Goal: Task Accomplishment & Management: Complete application form

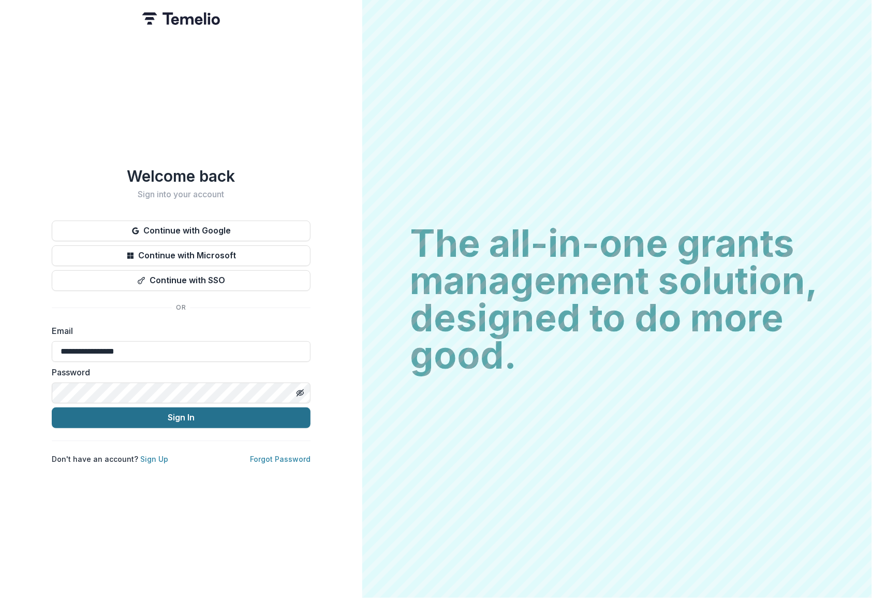
click at [165, 413] on button "Sign In" at bounding box center [181, 417] width 259 height 21
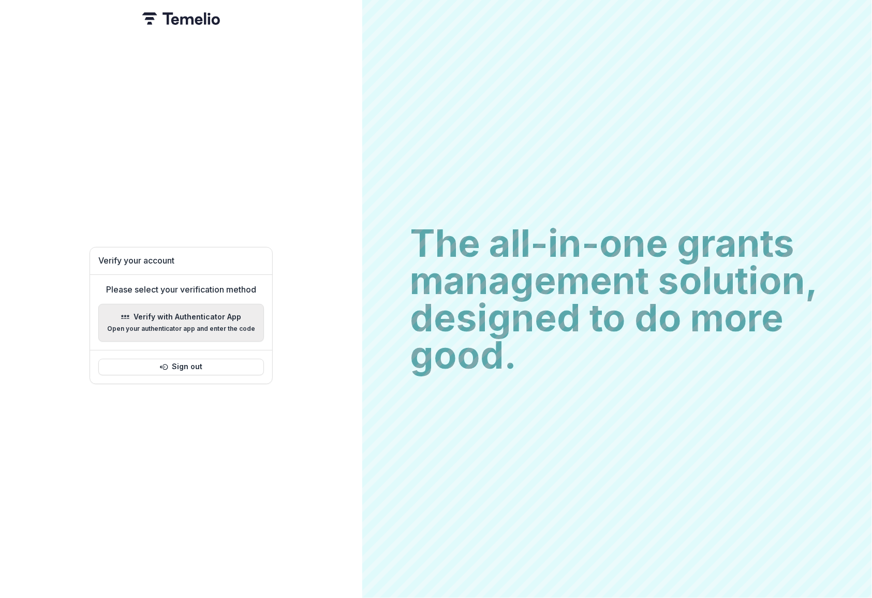
click at [155, 305] on button "Verify with Authenticator App Open your authenticator app and enter the code" at bounding box center [181, 323] width 166 height 38
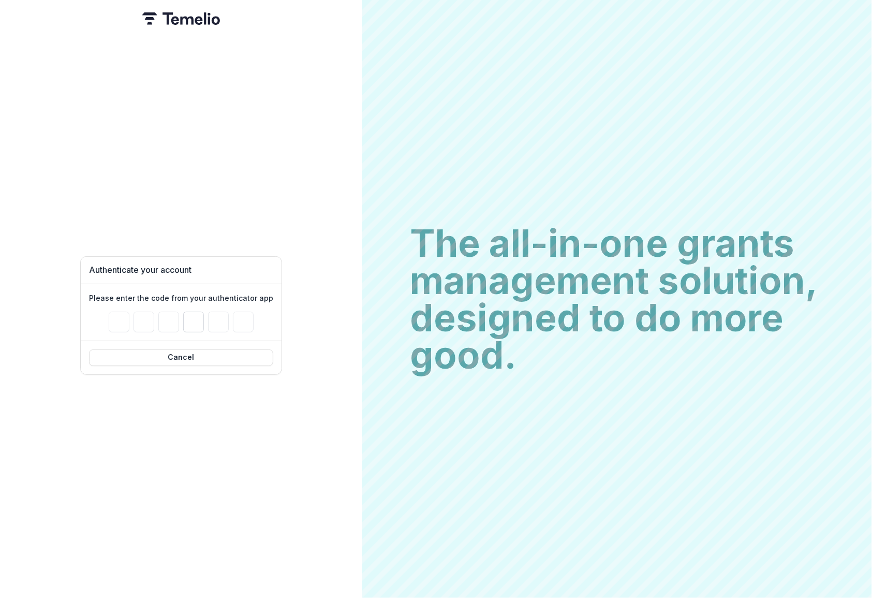
type input "*"
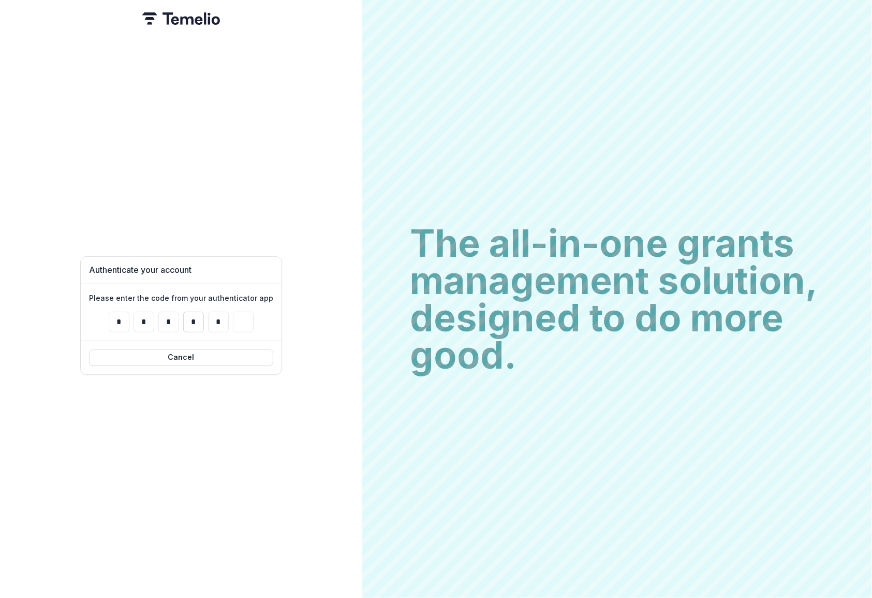
type input "*"
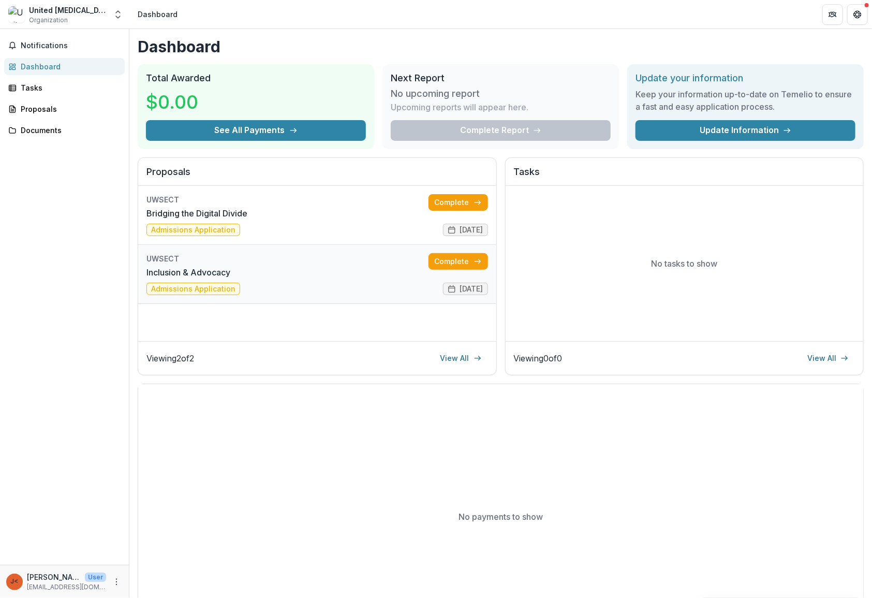
click at [196, 271] on link "Inclusion & Advocacy" at bounding box center [188, 272] width 84 height 12
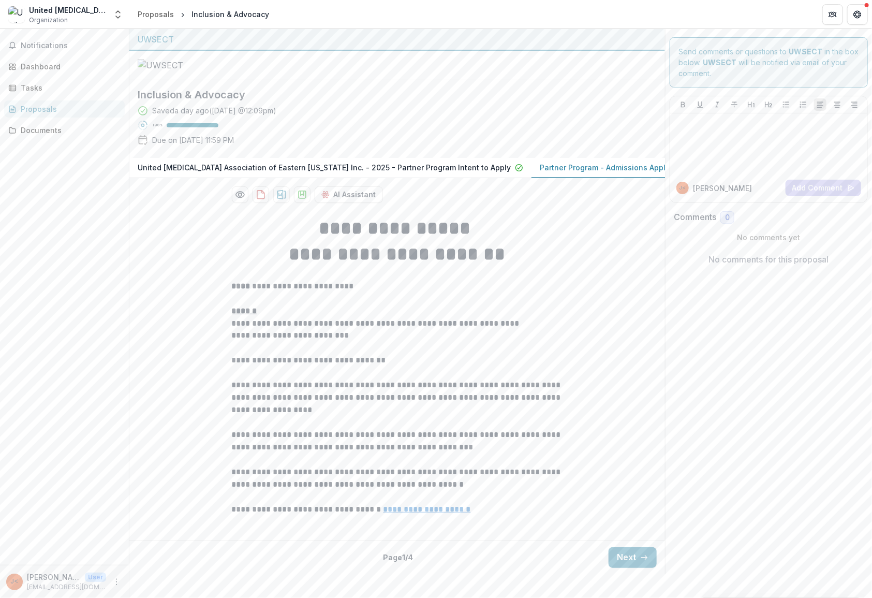
scroll to position [78, 0]
click at [630, 568] on button "Next" at bounding box center [633, 557] width 48 height 21
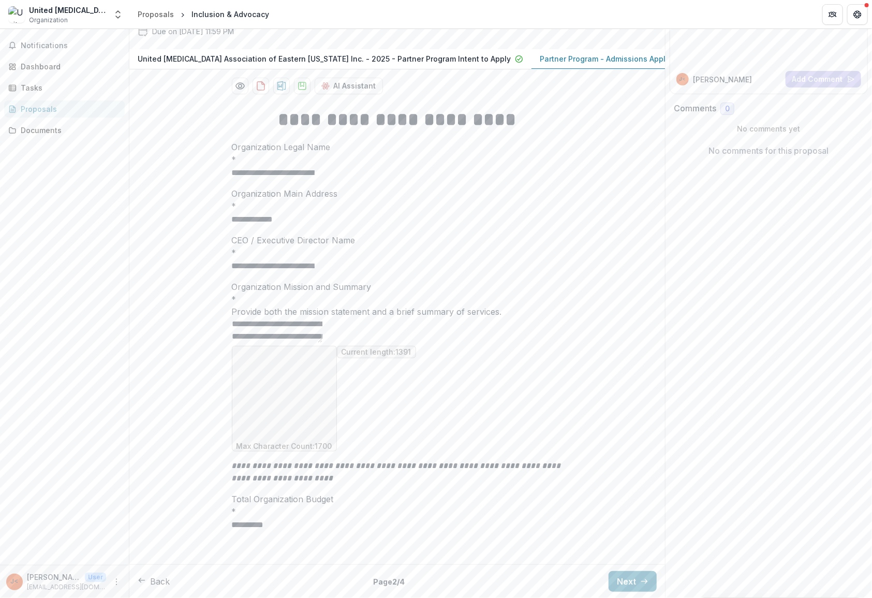
scroll to position [125, 0]
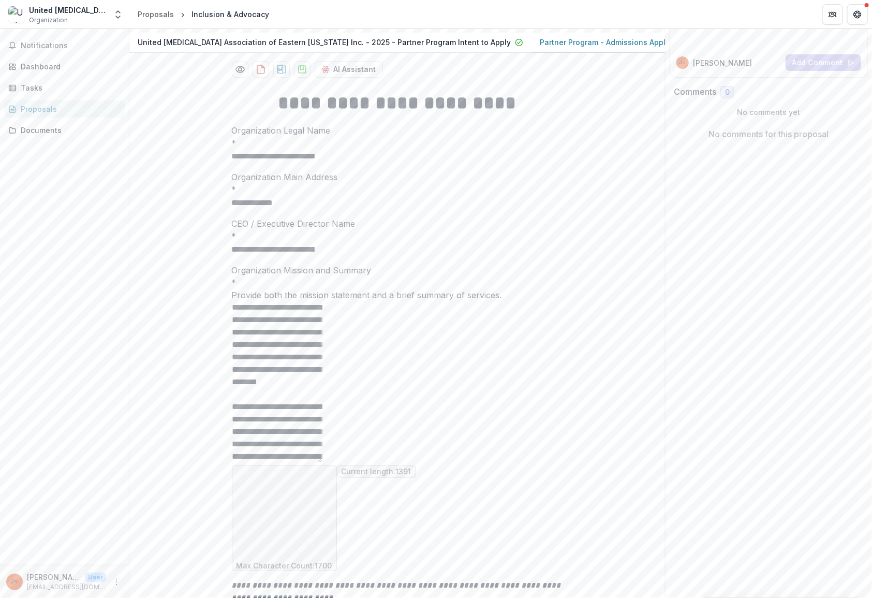
drag, startPoint x: 559, startPoint y: 445, endPoint x: 559, endPoint y: 565, distance: 120.1
click at [322, 462] on textarea "Organization Mission and Summary *" at bounding box center [277, 381] width 91 height 161
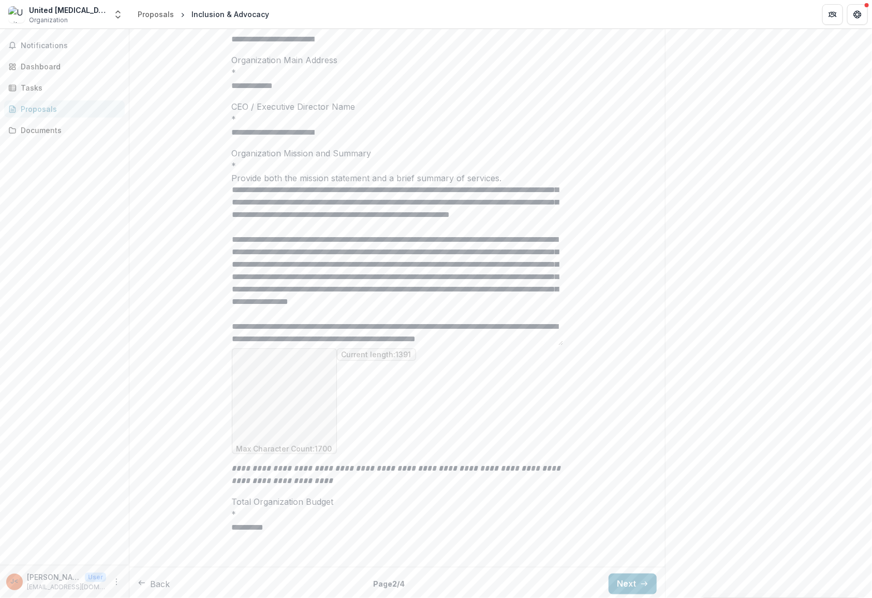
scroll to position [261, 0]
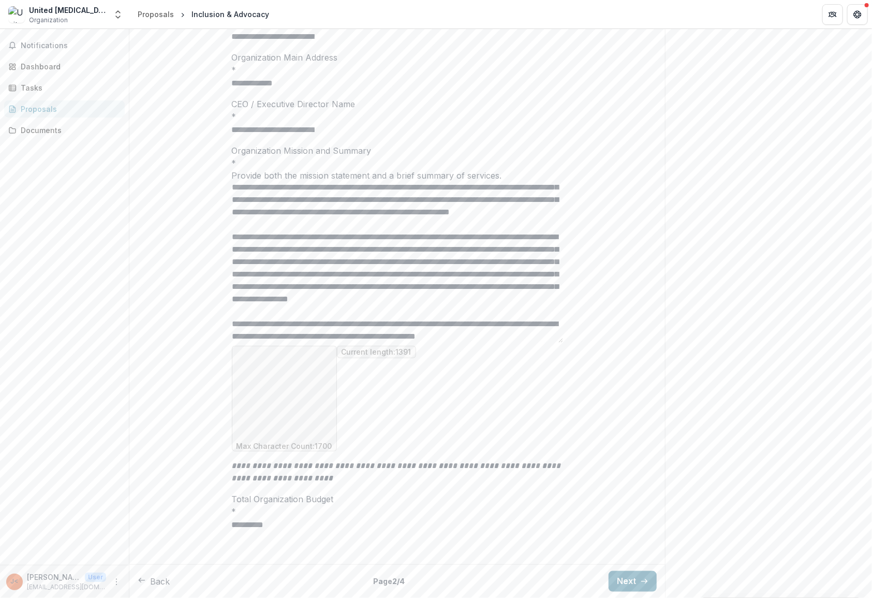
click at [642, 585] on button "Next" at bounding box center [633, 581] width 48 height 21
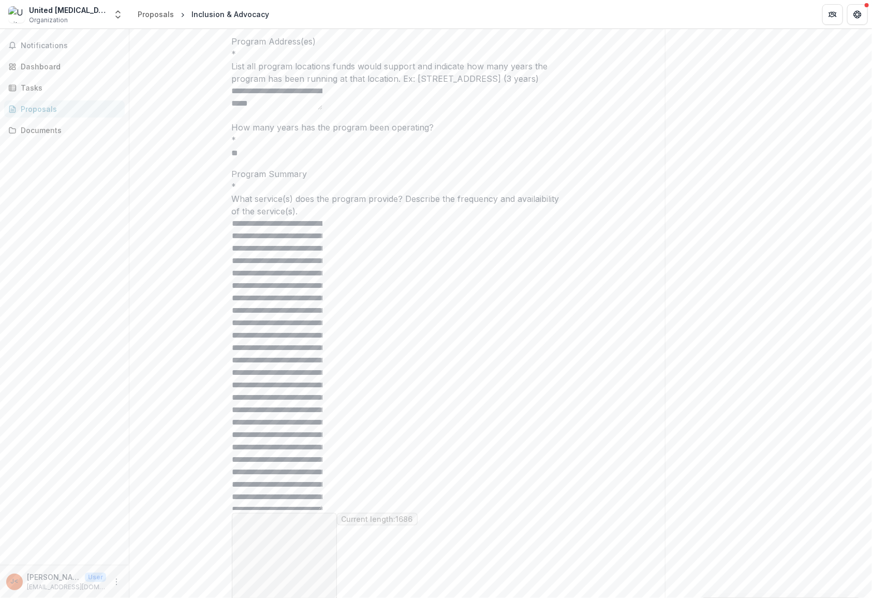
drag, startPoint x: 560, startPoint y: 369, endPoint x: 543, endPoint y: 620, distance: 252.1
click at [543, 597] on html "**********" at bounding box center [436, 299] width 872 height 598
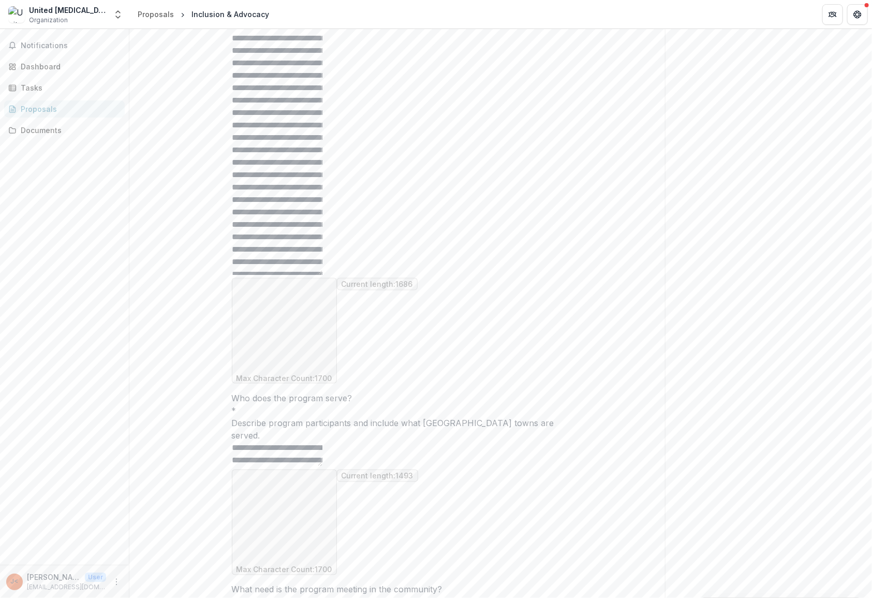
scroll to position [496, 0]
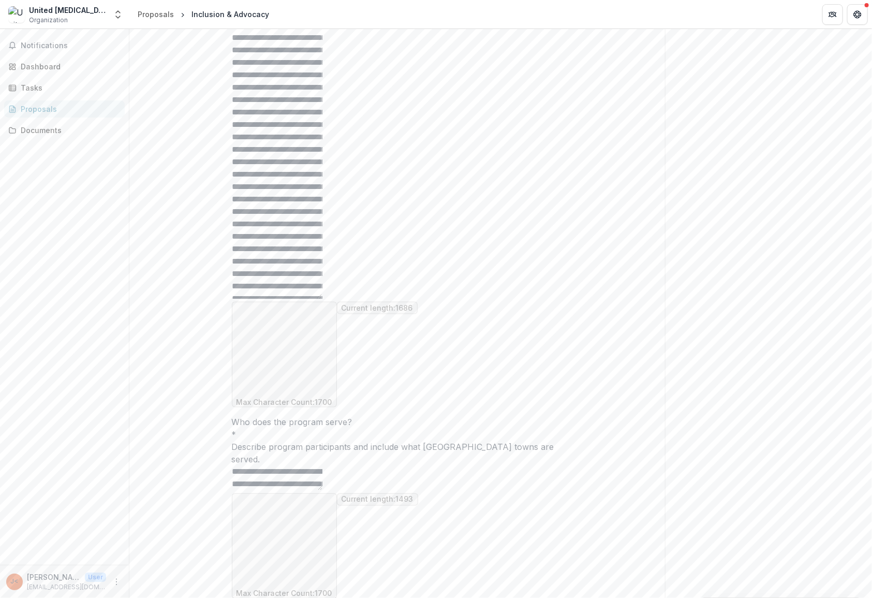
drag, startPoint x: 560, startPoint y: 383, endPoint x: 560, endPoint y: 407, distance: 23.8
click at [322, 299] on textarea "Program Summary *" at bounding box center [277, 140] width 91 height 317
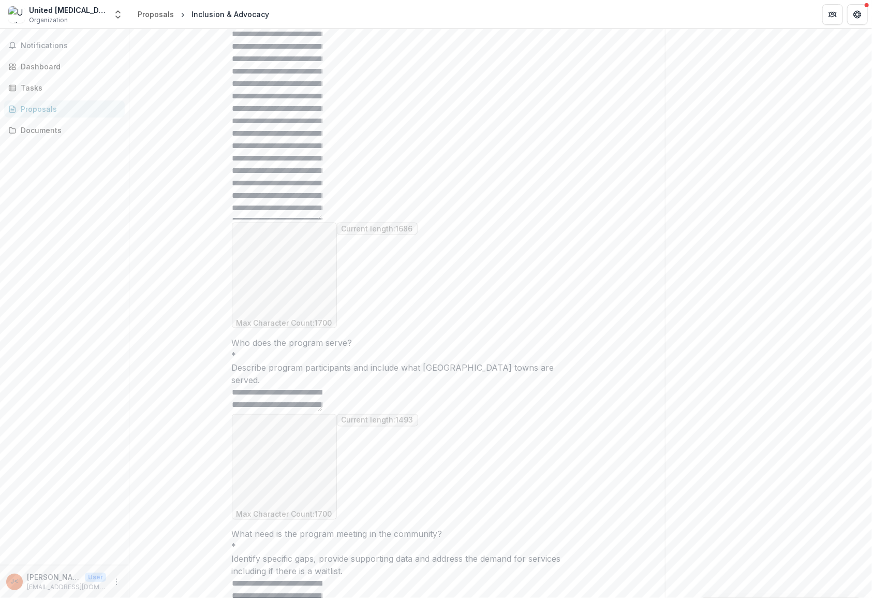
scroll to position [637, 0]
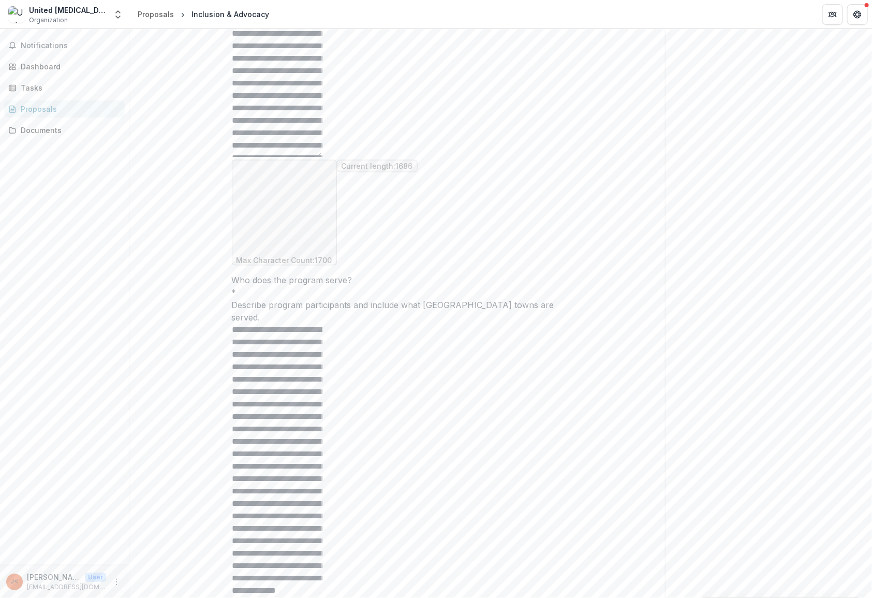
drag, startPoint x: 559, startPoint y: 363, endPoint x: 552, endPoint y: 620, distance: 256.8
click at [552, 597] on html "**********" at bounding box center [436, 299] width 872 height 598
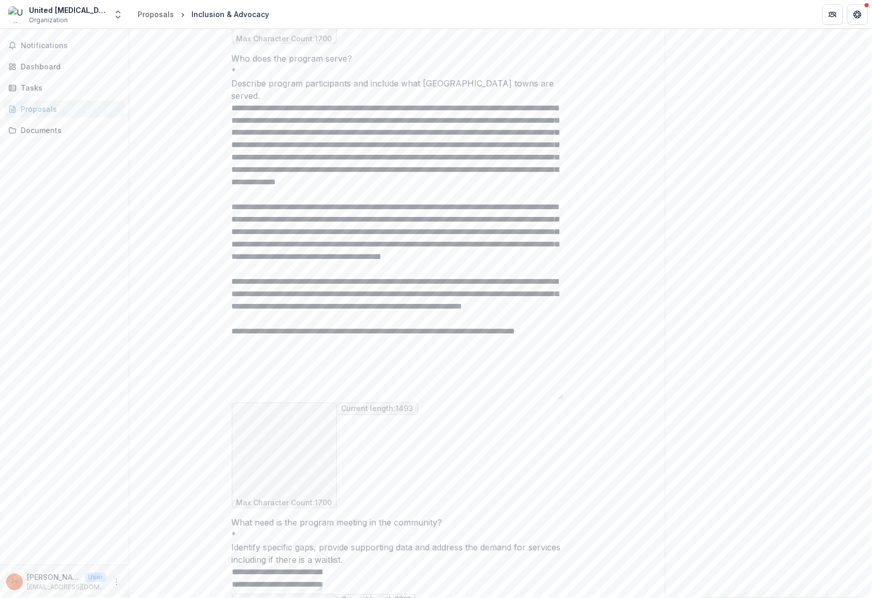
scroll to position [873, 0]
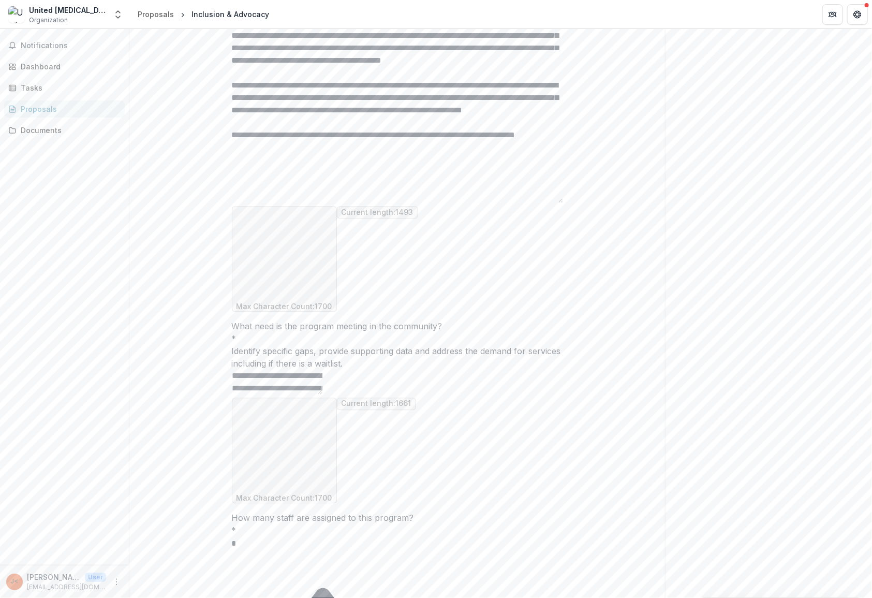
scroll to position [1061, 0]
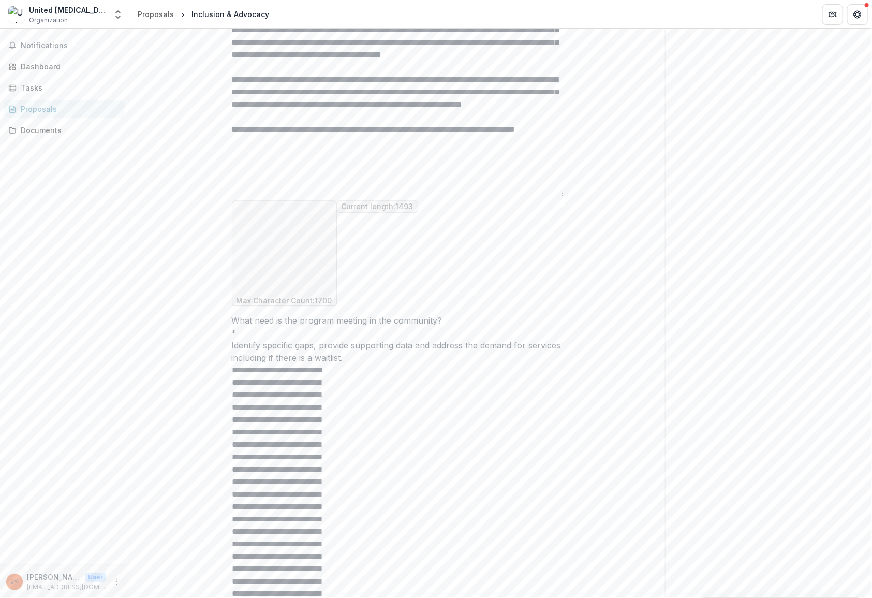
drag, startPoint x: 558, startPoint y: 303, endPoint x: 513, endPoint y: 576, distance: 276.0
click at [322, 575] on textarea "What need is the program meeting in the community? *" at bounding box center [277, 519] width 91 height 311
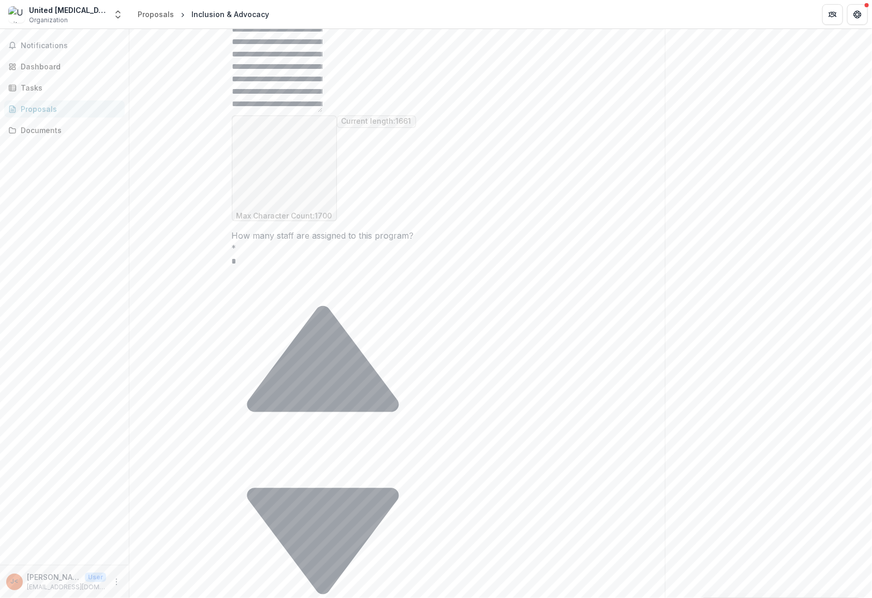
scroll to position [93, 0]
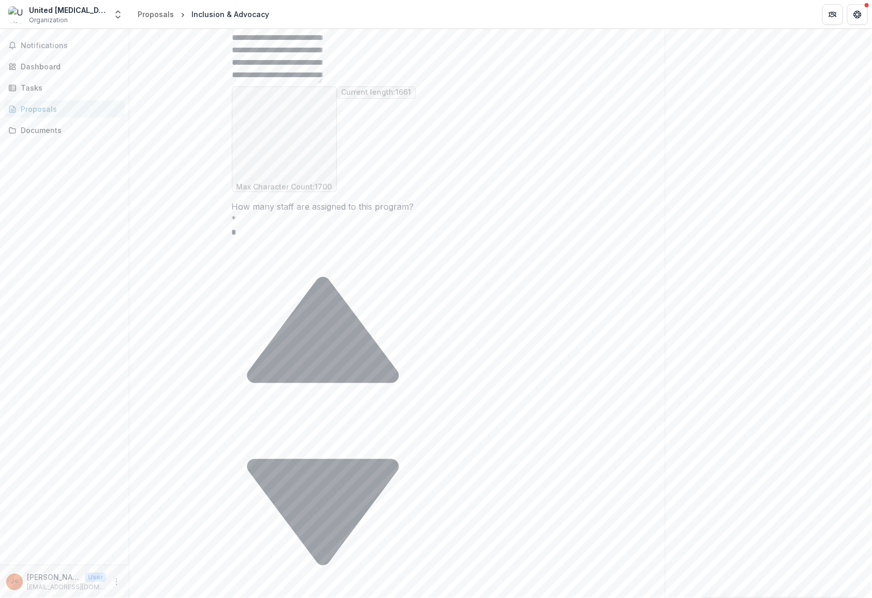
scroll to position [1670, 0]
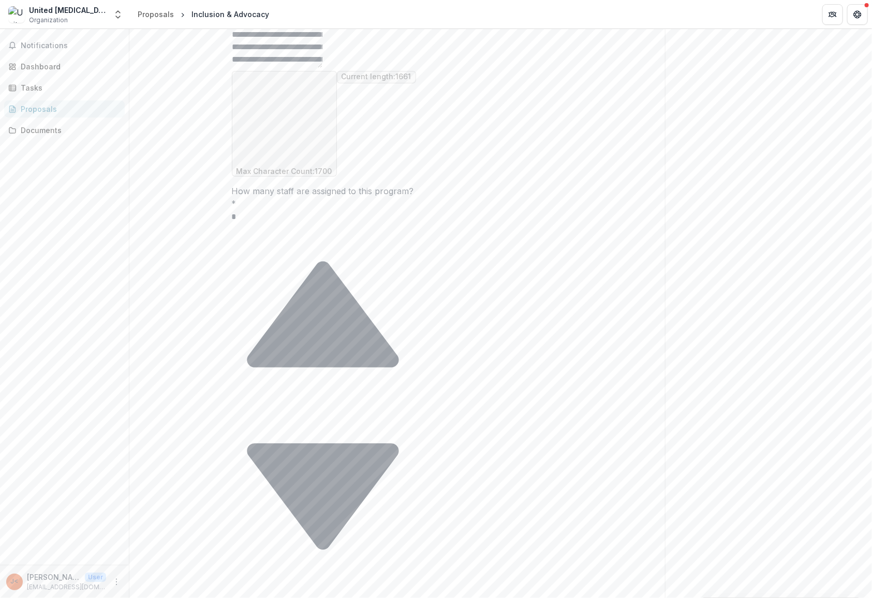
drag, startPoint x: 558, startPoint y: 511, endPoint x: 546, endPoint y: 620, distance: 109.9
click at [546, 597] on html "**********" at bounding box center [436, 299] width 872 height 598
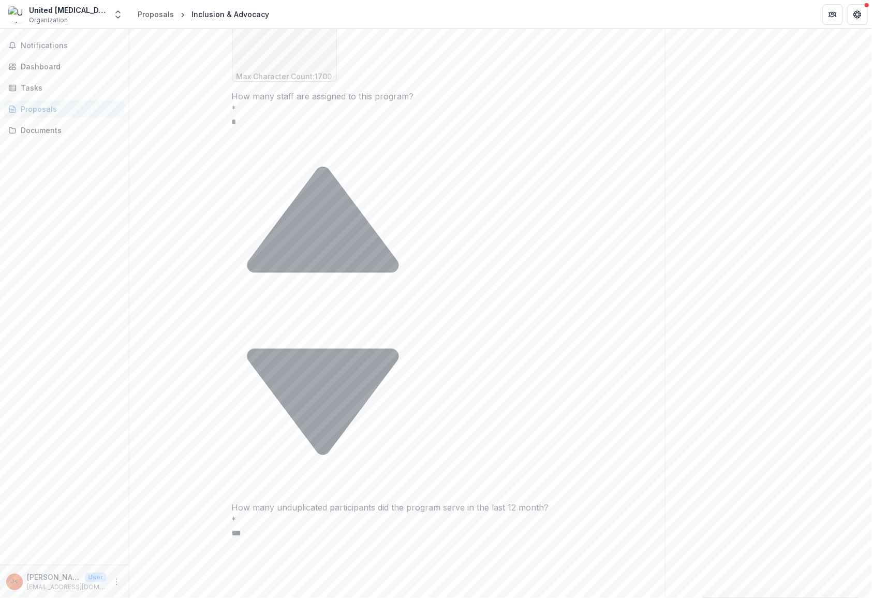
scroll to position [1779, 0]
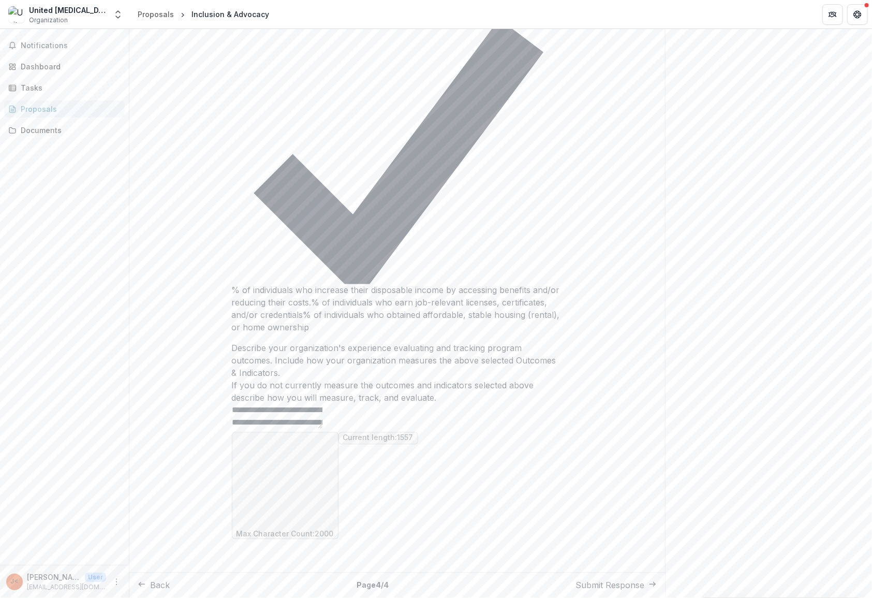
scroll to position [447, 0]
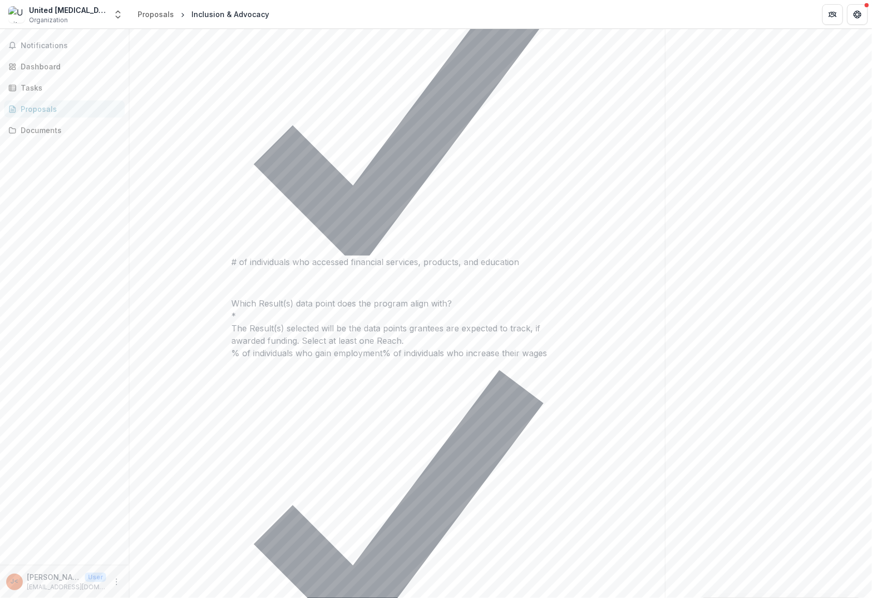
drag, startPoint x: 559, startPoint y: 510, endPoint x: 543, endPoint y: 620, distance: 110.3
click at [543, 597] on html "**********" at bounding box center [436, 299] width 872 height 598
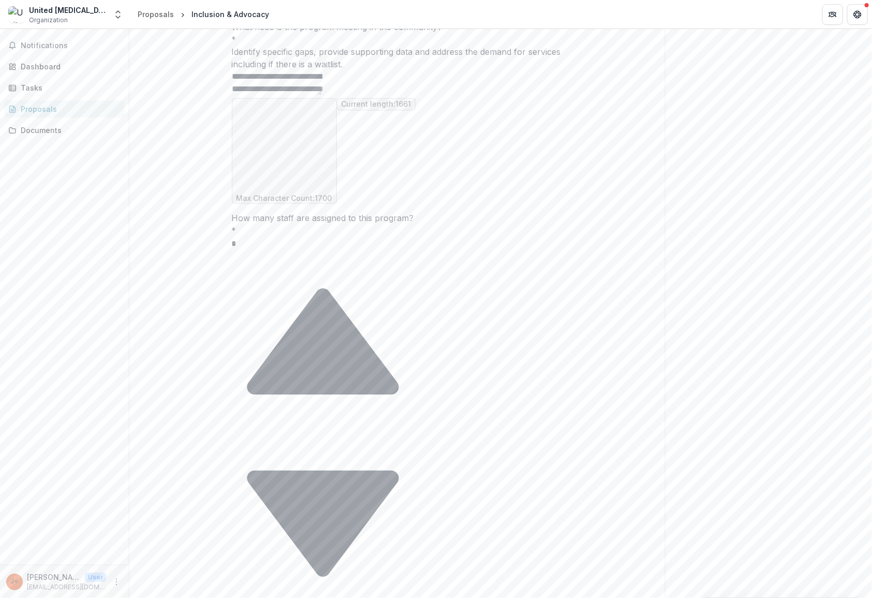
scroll to position [868, 0]
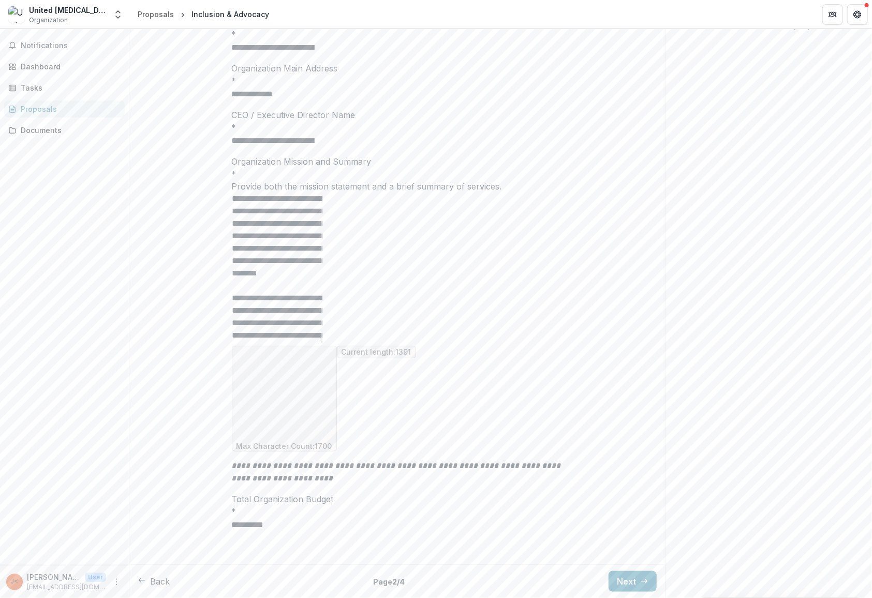
scroll to position [255, 0]
drag, startPoint x: 560, startPoint y: 428, endPoint x: 534, endPoint y: 542, distance: 116.9
click at [534, 542] on div "**********" at bounding box center [397, 264] width 331 height 592
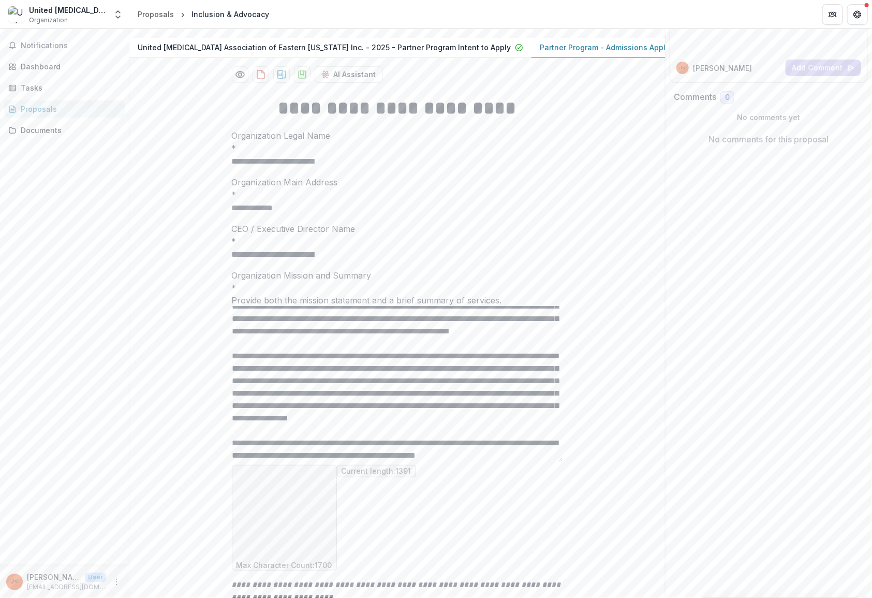
scroll to position [0, 0]
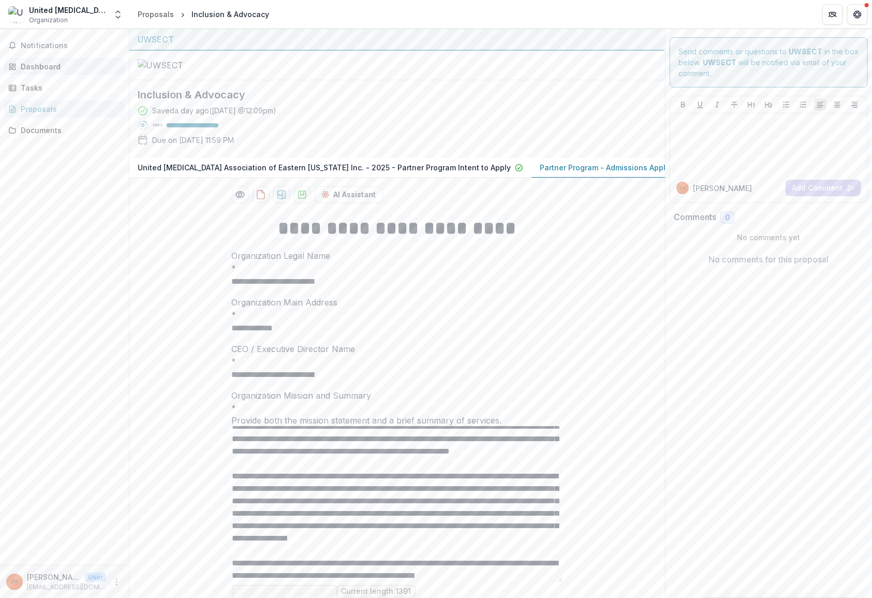
click at [36, 59] on link "Dashboard" at bounding box center [64, 66] width 121 height 17
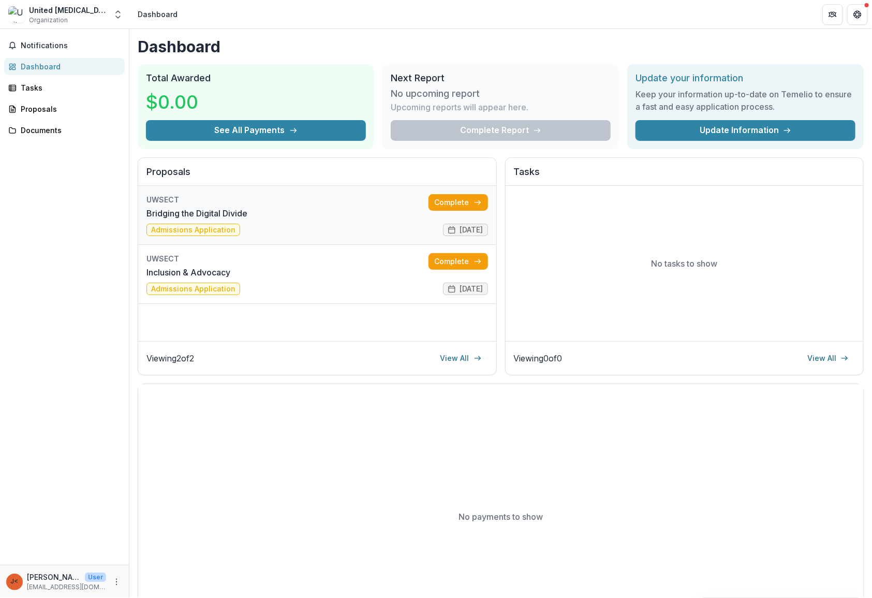
click at [228, 210] on link "Bridging the Digital Divide" at bounding box center [196, 213] width 101 height 12
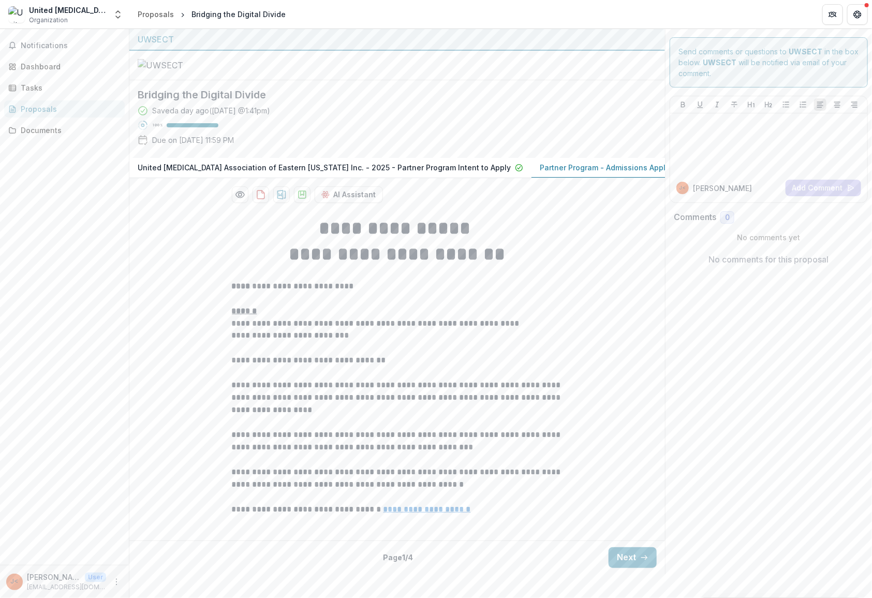
scroll to position [78, 0]
click at [640, 562] on icon "button" at bounding box center [644, 557] width 8 height 8
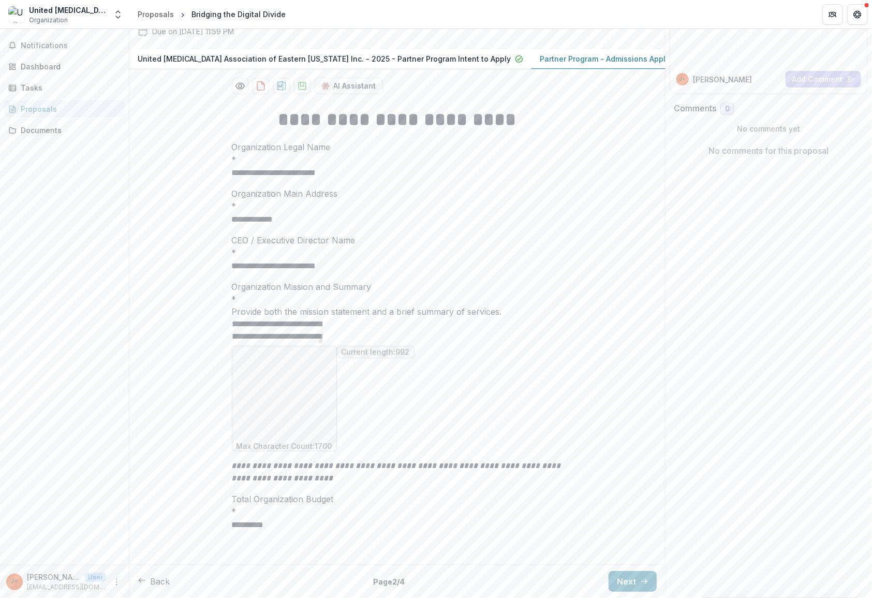
scroll to position [125, 0]
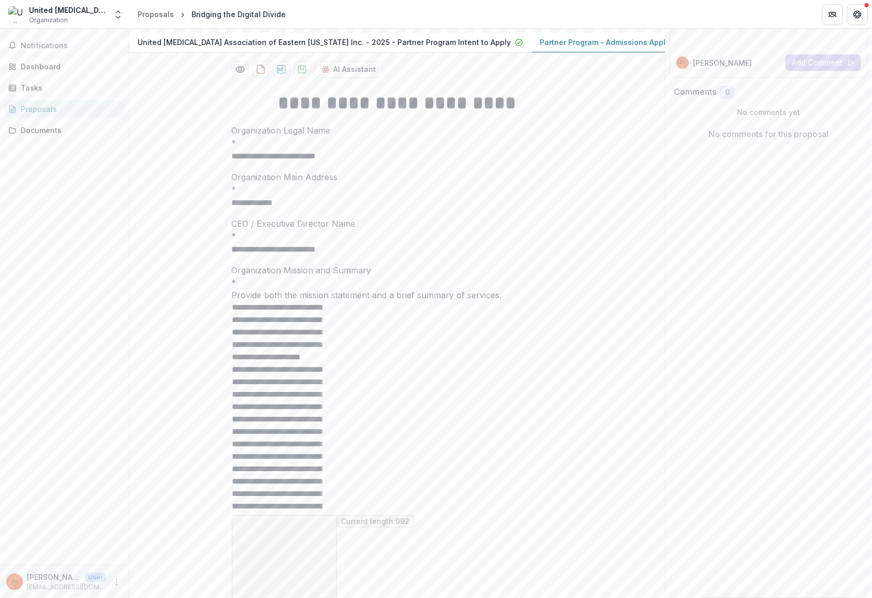
drag, startPoint x: 559, startPoint y: 443, endPoint x: 532, endPoint y: 612, distance: 171.5
click at [532, 597] on html "**********" at bounding box center [436, 299] width 872 height 598
drag, startPoint x: 325, startPoint y: 481, endPoint x: 238, endPoint y: 479, distance: 86.5
click at [238, 479] on textarea "**********" at bounding box center [277, 406] width 91 height 211
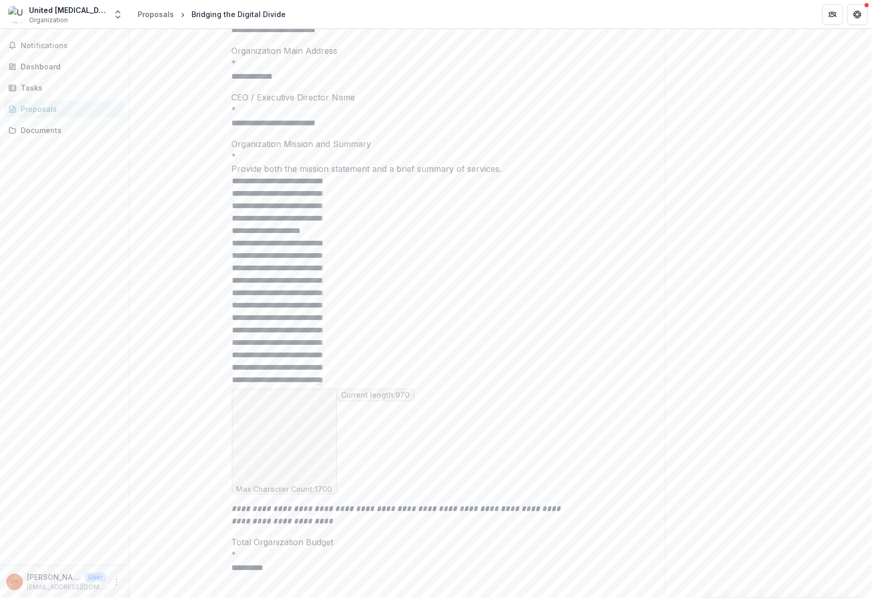
scroll to position [267, 0]
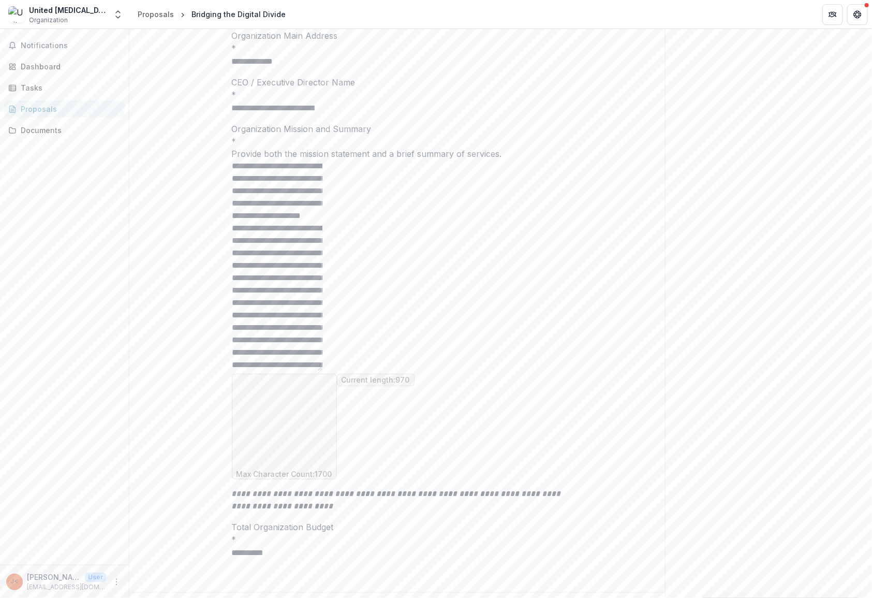
click at [322, 371] on textarea "**********" at bounding box center [277, 265] width 91 height 211
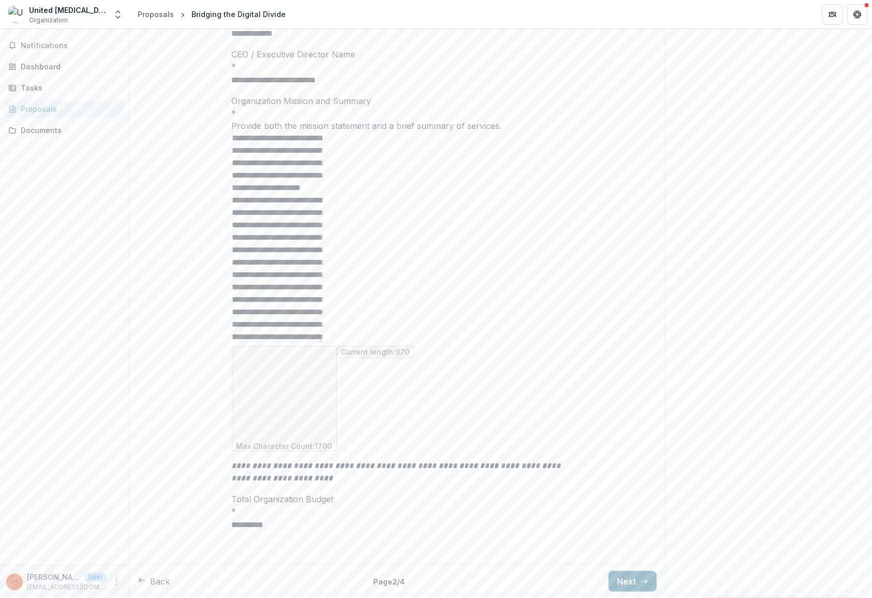
type textarea "**********"
click at [628, 580] on button "Next" at bounding box center [633, 581] width 48 height 21
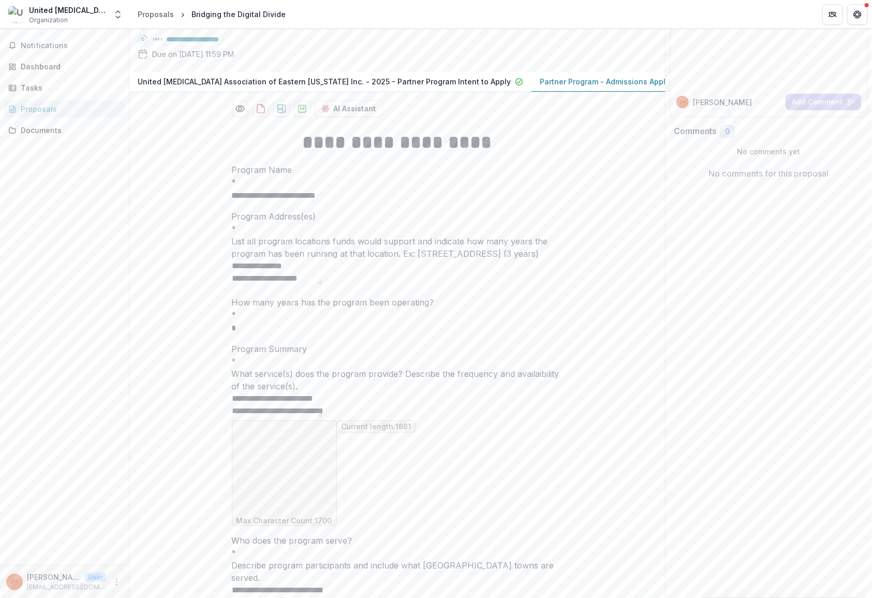
scroll to position [263, 0]
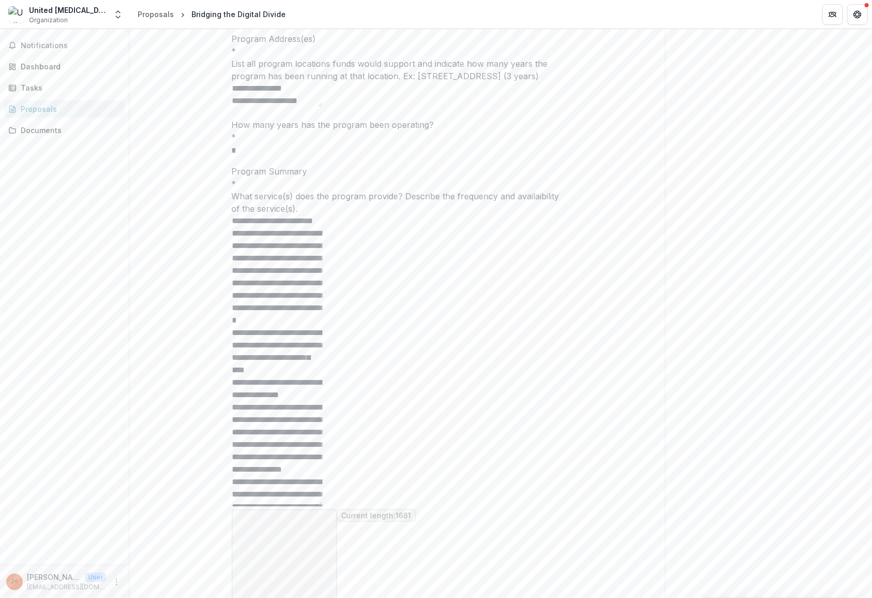
drag, startPoint x: 558, startPoint y: 365, endPoint x: 538, endPoint y: 616, distance: 251.3
click at [538, 597] on html "**********" at bounding box center [436, 299] width 872 height 598
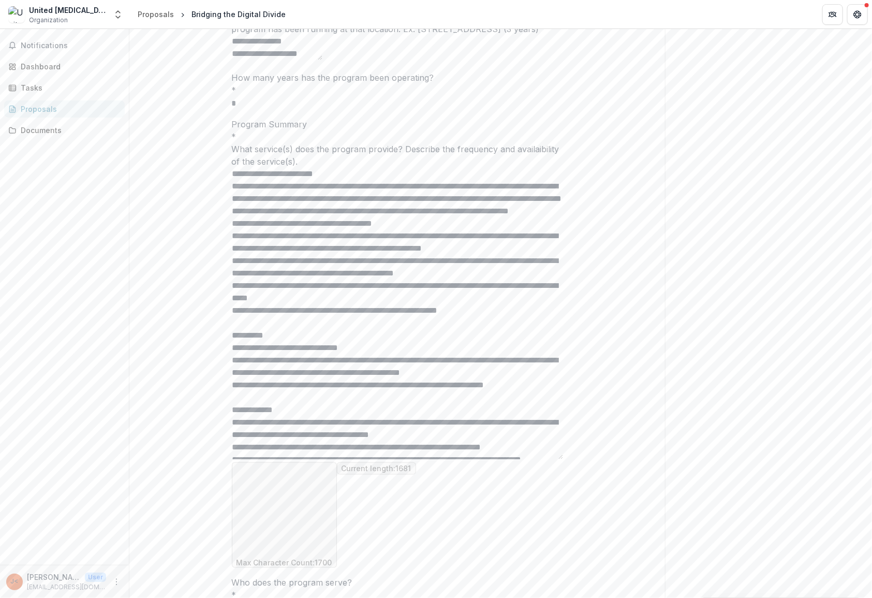
scroll to position [127, 0]
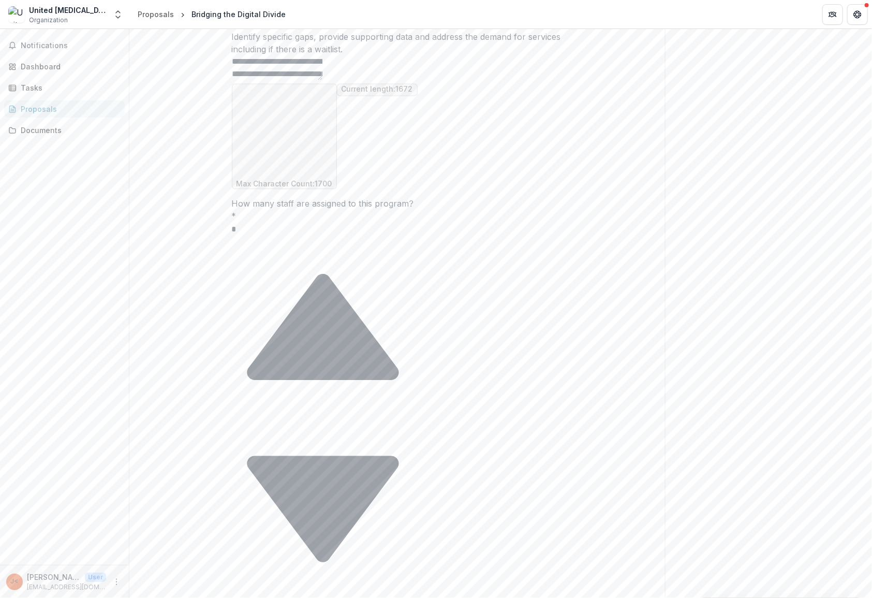
drag, startPoint x: 238, startPoint y: 284, endPoint x: 330, endPoint y: 553, distance: 284.5
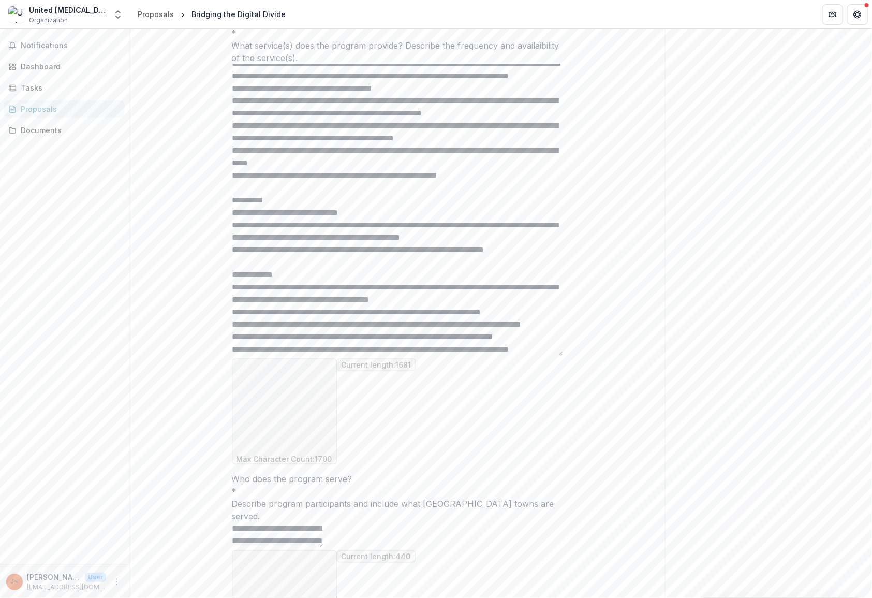
scroll to position [0, 0]
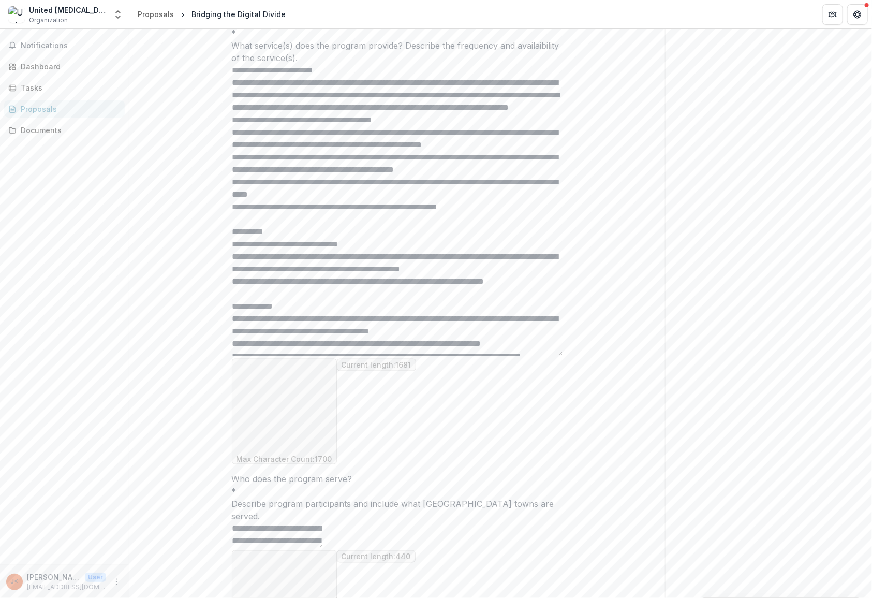
drag, startPoint x: 284, startPoint y: 458, endPoint x: 226, endPoint y: 169, distance: 294.5
paste textarea "**********"
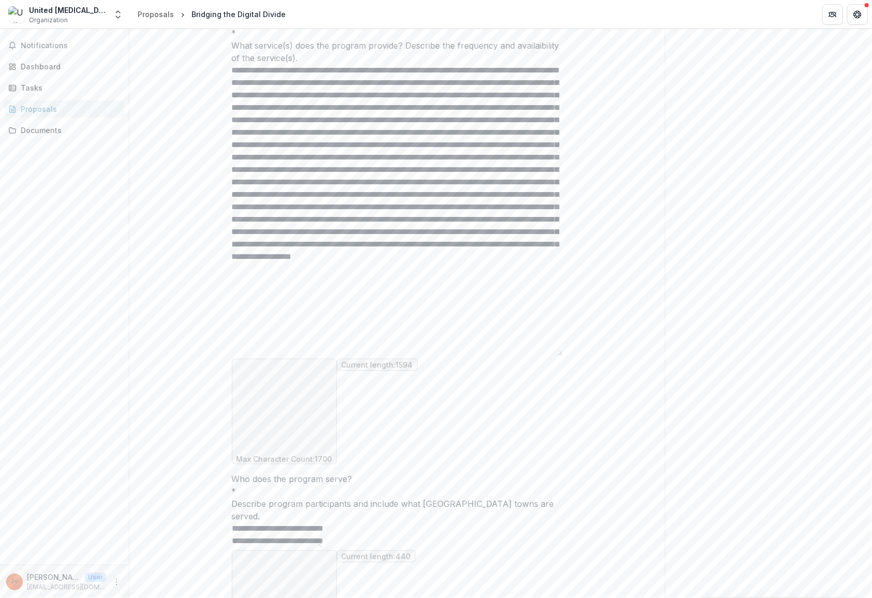
drag, startPoint x: 282, startPoint y: 183, endPoint x: 241, endPoint y: 182, distance: 41.4
click at [241, 182] on textarea "Program Summary *" at bounding box center [397, 209] width 331 height 291
drag, startPoint x: 237, startPoint y: 187, endPoint x: 554, endPoint y: 460, distance: 418.8
click at [554, 356] on textarea "Program Summary *" at bounding box center [397, 209] width 331 height 291
click at [387, 319] on textarea "Program Summary *" at bounding box center [397, 209] width 331 height 291
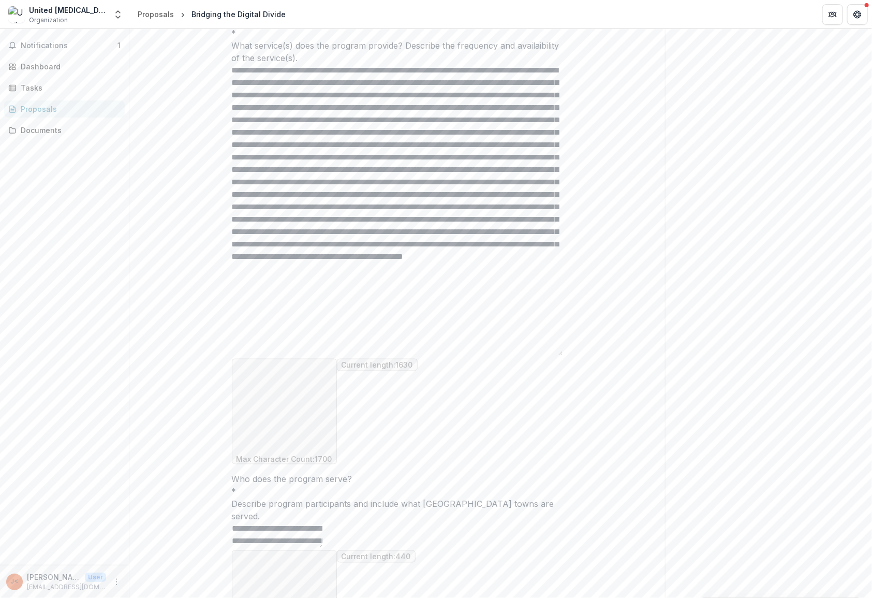
drag, startPoint x: 550, startPoint y: 417, endPoint x: 232, endPoint y: 166, distance: 405.3
click at [232, 166] on div "Program Summary * What service(s) does the program provide? Describe the freque…" at bounding box center [397, 239] width 331 height 450
paste textarea
drag, startPoint x: 381, startPoint y: 208, endPoint x: 532, endPoint y: 207, distance: 151.2
click at [532, 207] on textarea "Program Summary *" at bounding box center [397, 209] width 331 height 291
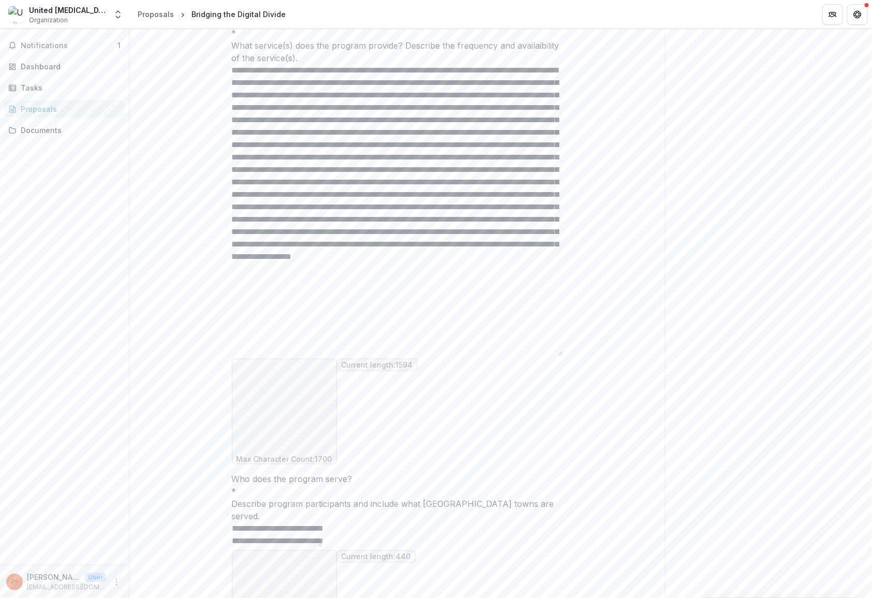
drag, startPoint x: 466, startPoint y: 251, endPoint x: 394, endPoint y: 256, distance: 72.7
click at [394, 256] on textarea "Program Summary *" at bounding box center [397, 209] width 331 height 291
click at [358, 356] on textarea "Program Summary *" at bounding box center [397, 209] width 331 height 291
click at [382, 356] on textarea "Program Summary *" at bounding box center [397, 209] width 331 height 291
drag, startPoint x: 288, startPoint y: 380, endPoint x: 275, endPoint y: 373, distance: 15.5
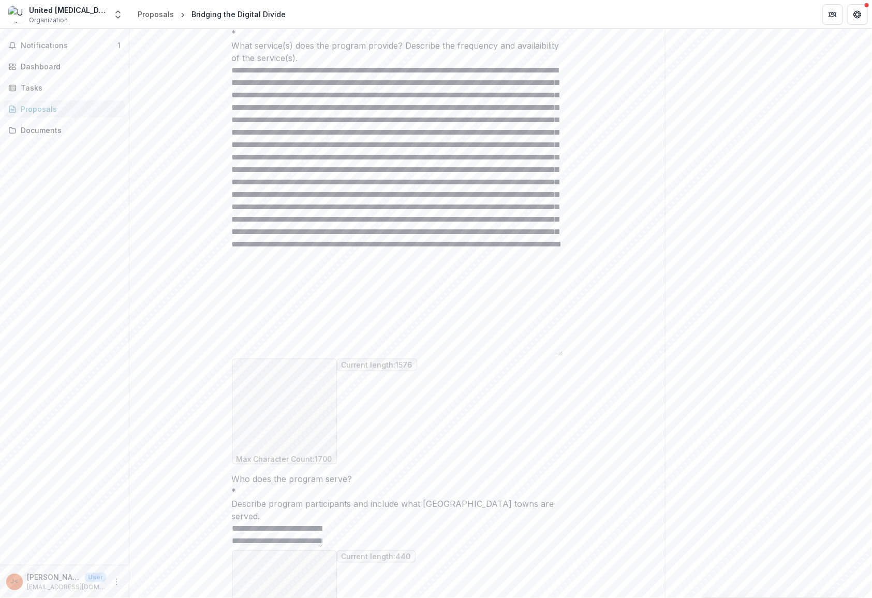
click at [275, 356] on textarea "Program Summary *" at bounding box center [397, 209] width 331 height 291
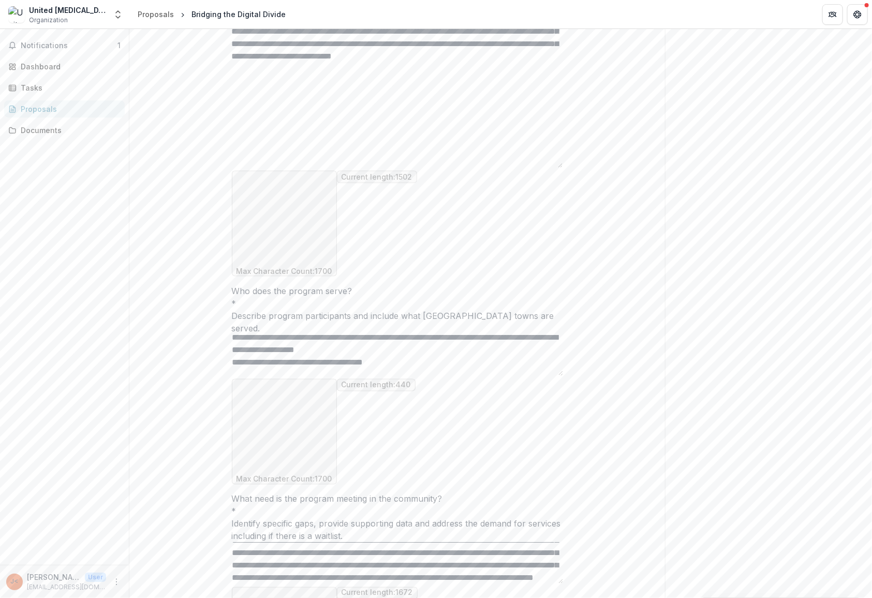
scroll to position [218, 0]
type textarea "**********"
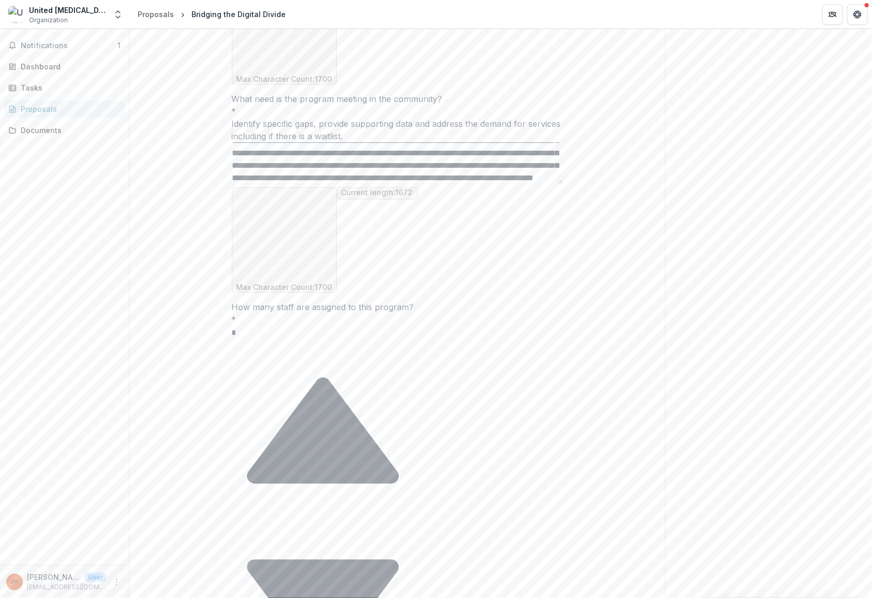
scroll to position [1025, 0]
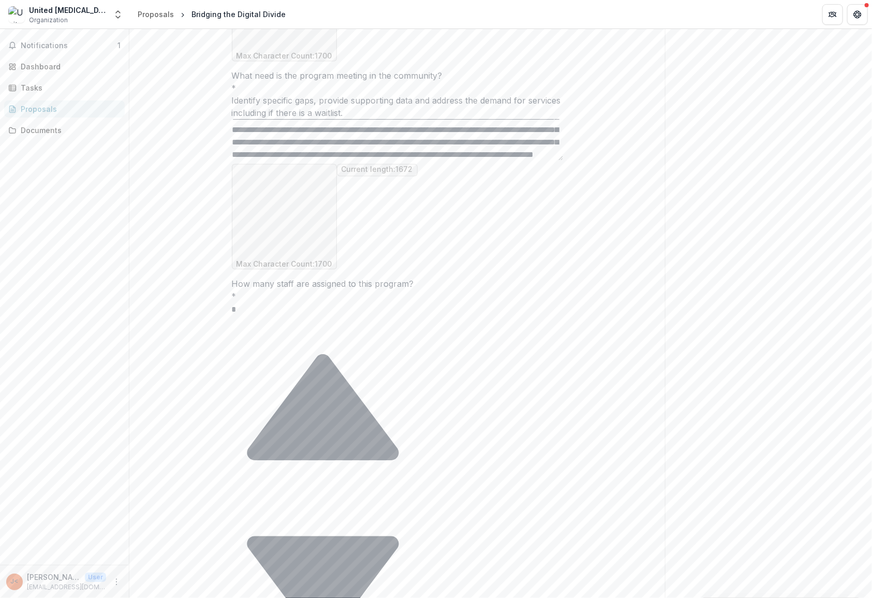
drag, startPoint x: 559, startPoint y: 355, endPoint x: 564, endPoint y: 501, distance: 146.1
drag, startPoint x: 328, startPoint y: 424, endPoint x: 549, endPoint y: 435, distance: 221.8
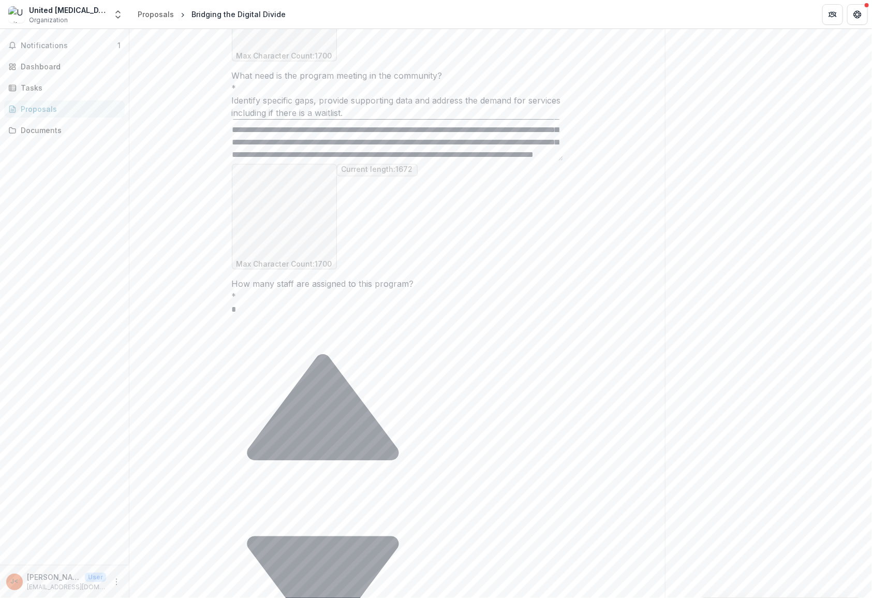
scroll to position [186, 0]
drag, startPoint x: 427, startPoint y: 493, endPoint x: 240, endPoint y: 448, distance: 192.8
drag, startPoint x: 430, startPoint y: 494, endPoint x: 240, endPoint y: 452, distance: 194.0
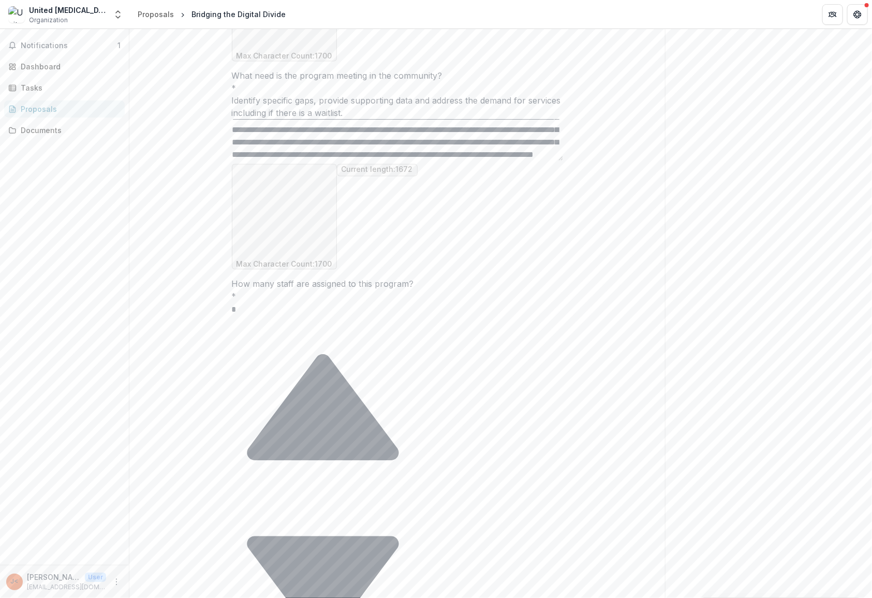
paste textarea "**********"
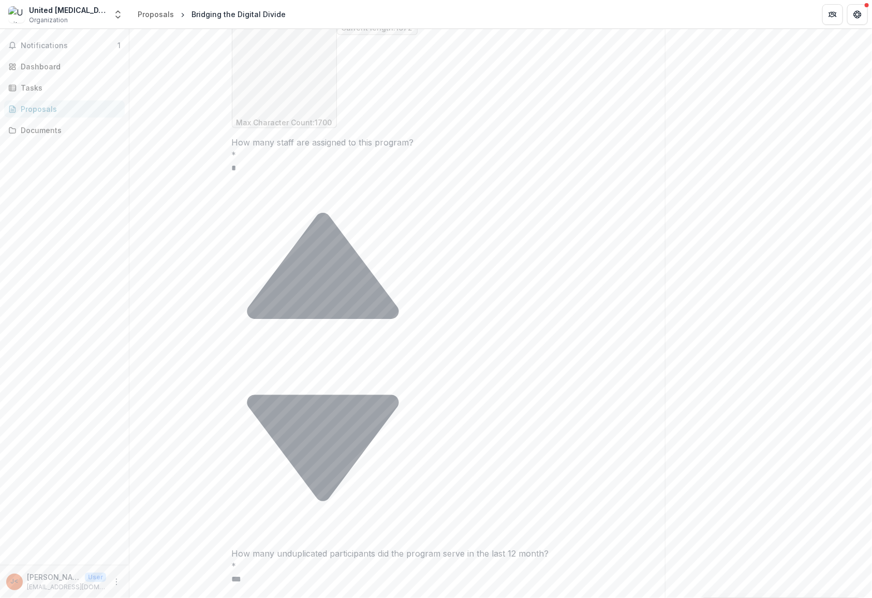
scroll to position [93, 0]
type textarea "**********"
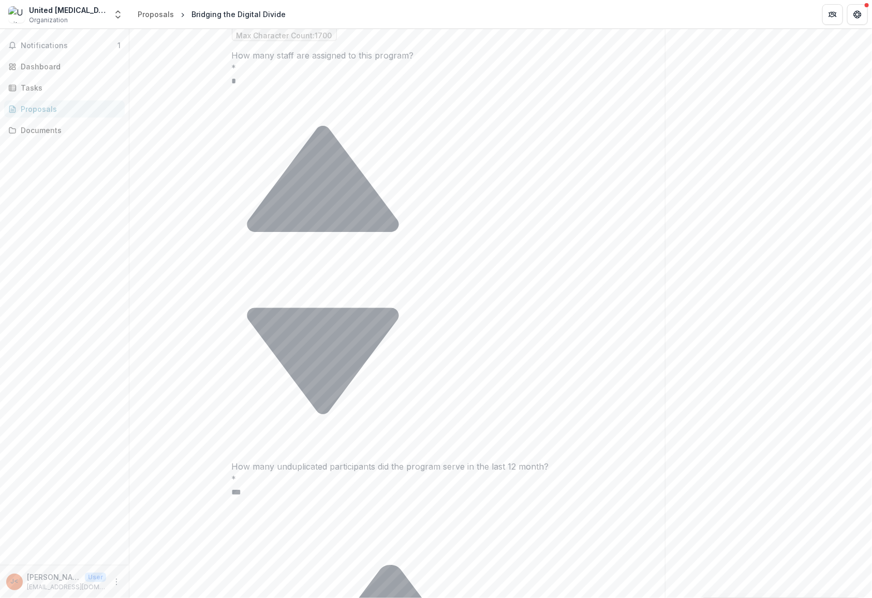
scroll to position [1263, 0]
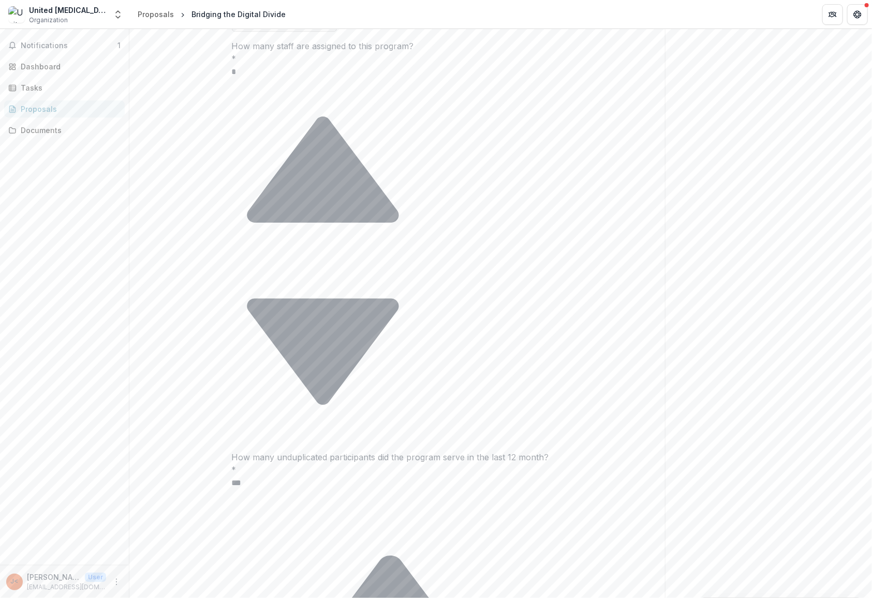
drag, startPoint x: 559, startPoint y: 511, endPoint x: 553, endPoint y: 586, distance: 75.8
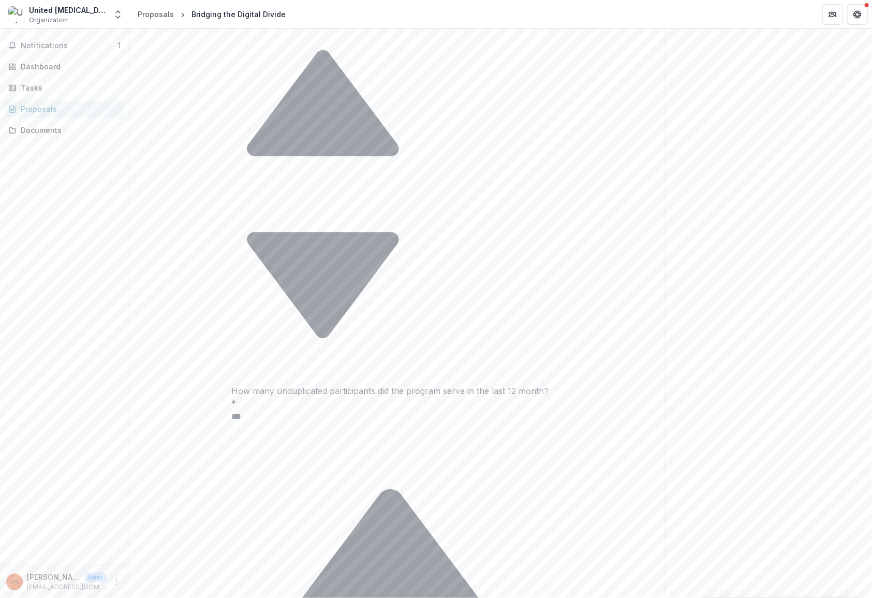
scroll to position [1339, 0]
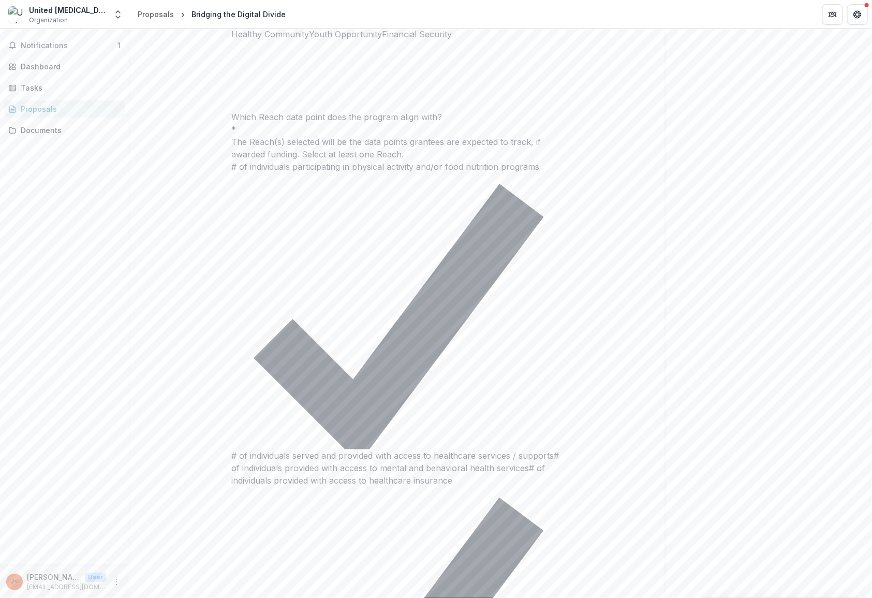
scroll to position [306, 0]
click at [65, 68] on div "Dashboard" at bounding box center [69, 66] width 96 height 11
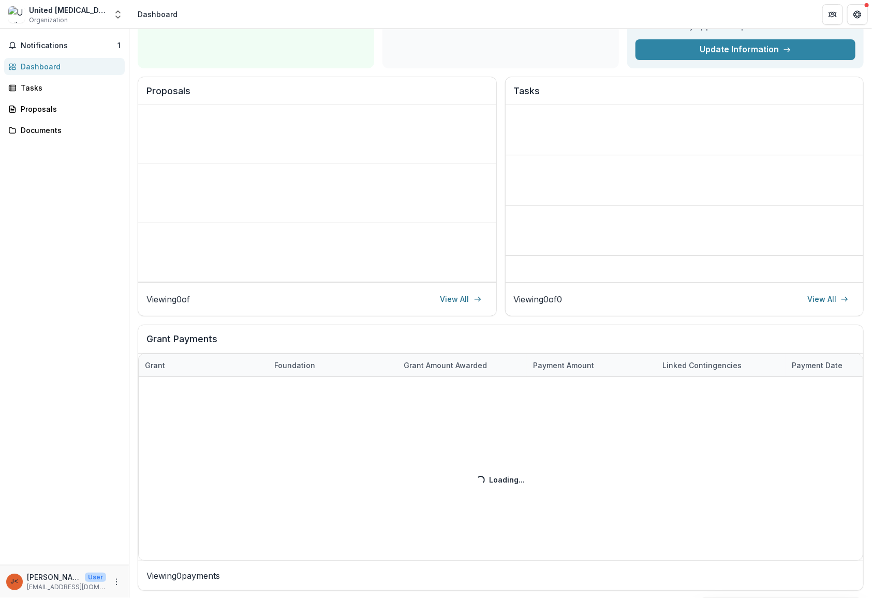
scroll to position [59, 0]
